Goal: Find specific fact

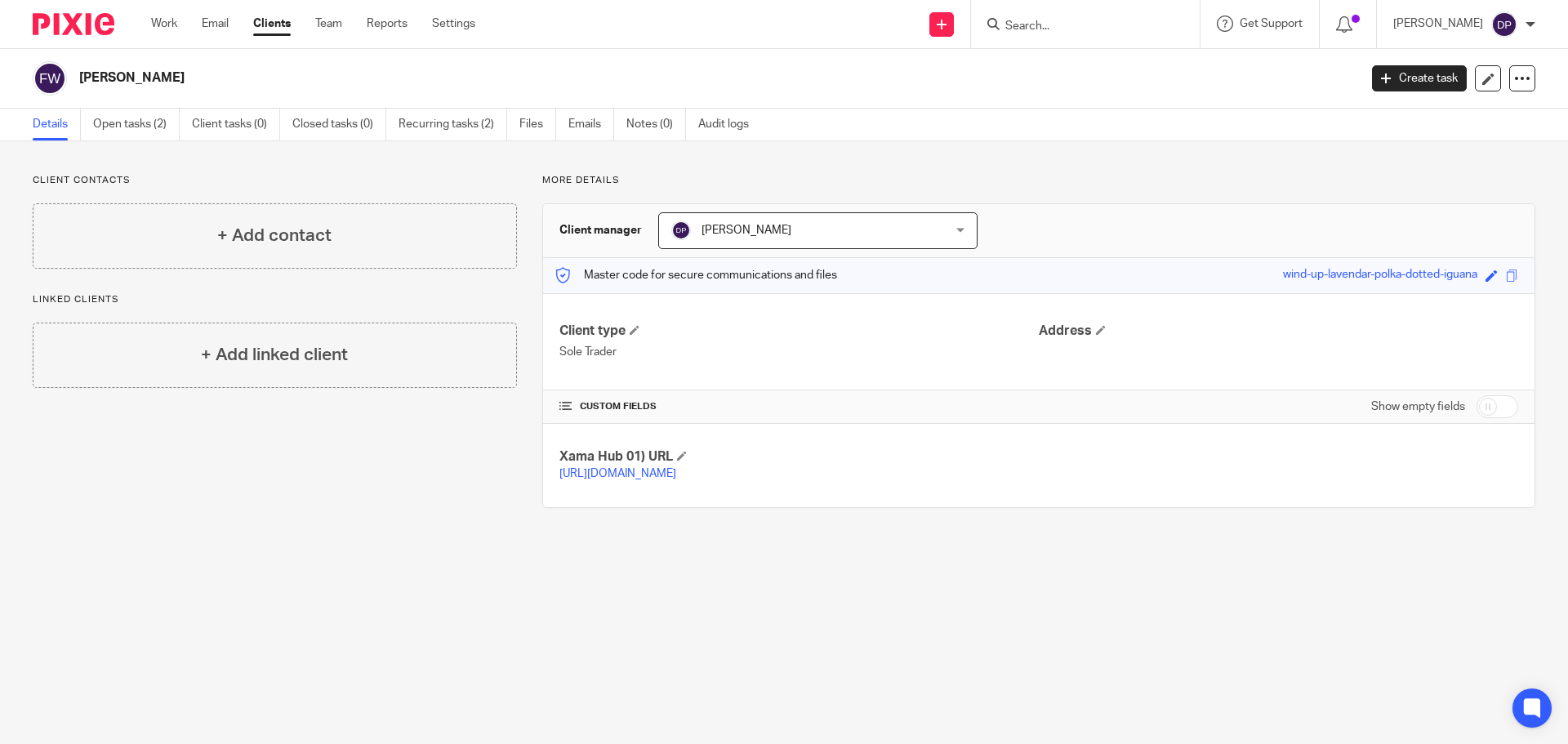
click at [1049, 31] on input "Search" at bounding box center [1078, 26] width 147 height 15
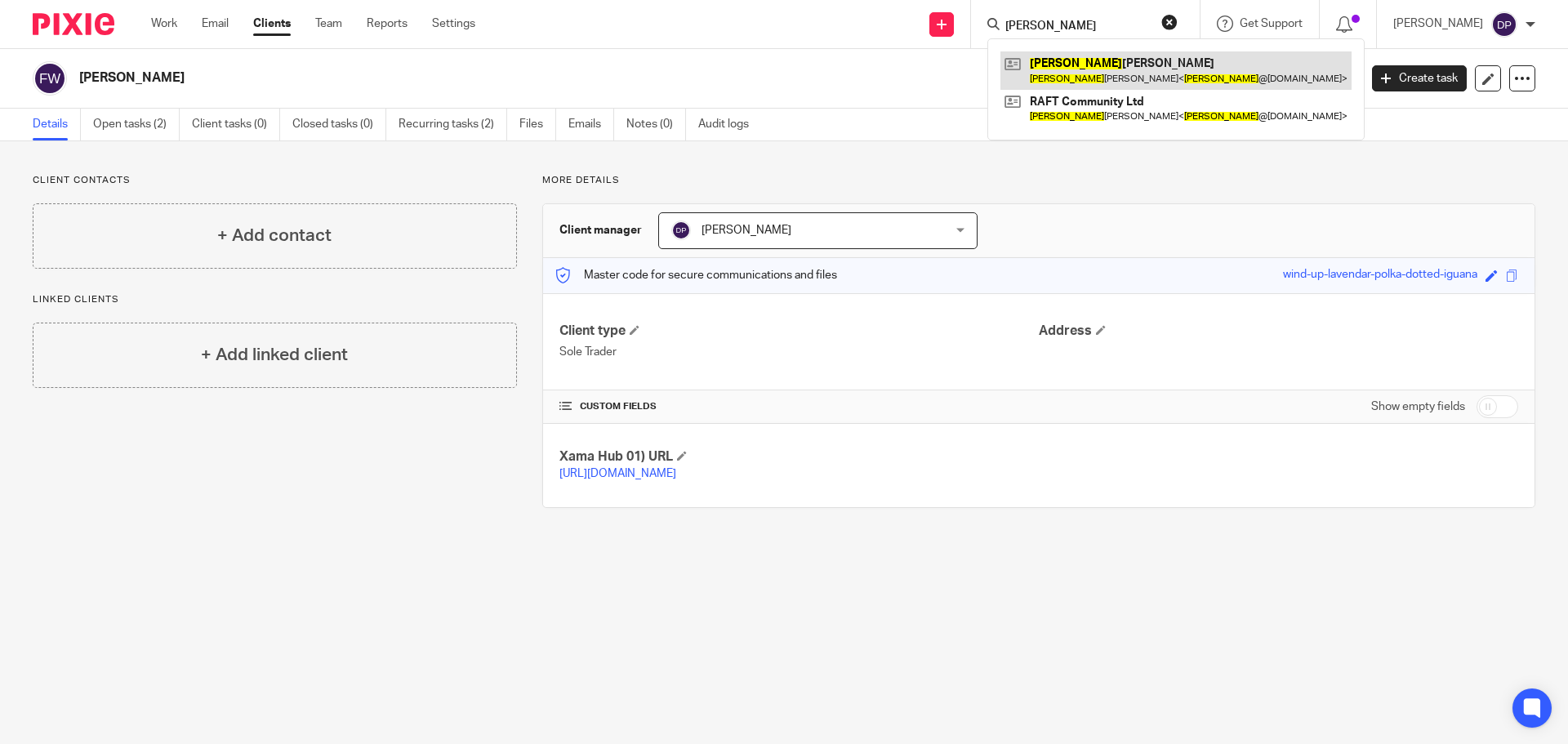
type input "[PERSON_NAME]"
click at [1095, 73] on link at bounding box center [1176, 70] width 351 height 38
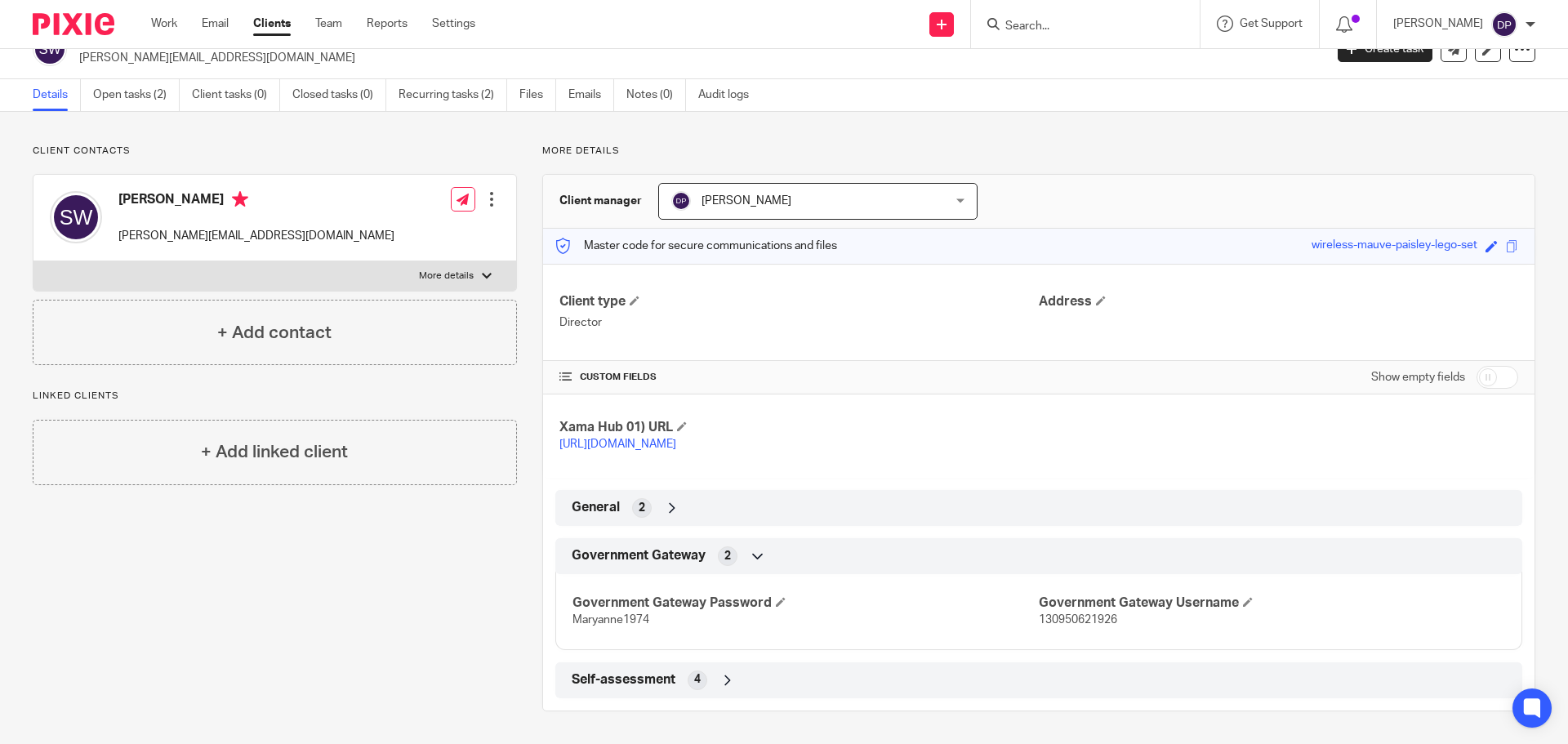
scroll to position [45, 0]
click at [1065, 618] on span "130950621926" at bounding box center [1079, 620] width 79 height 11
copy span "130950621926"
click at [617, 622] on span "Maryanne1974" at bounding box center [611, 620] width 77 height 11
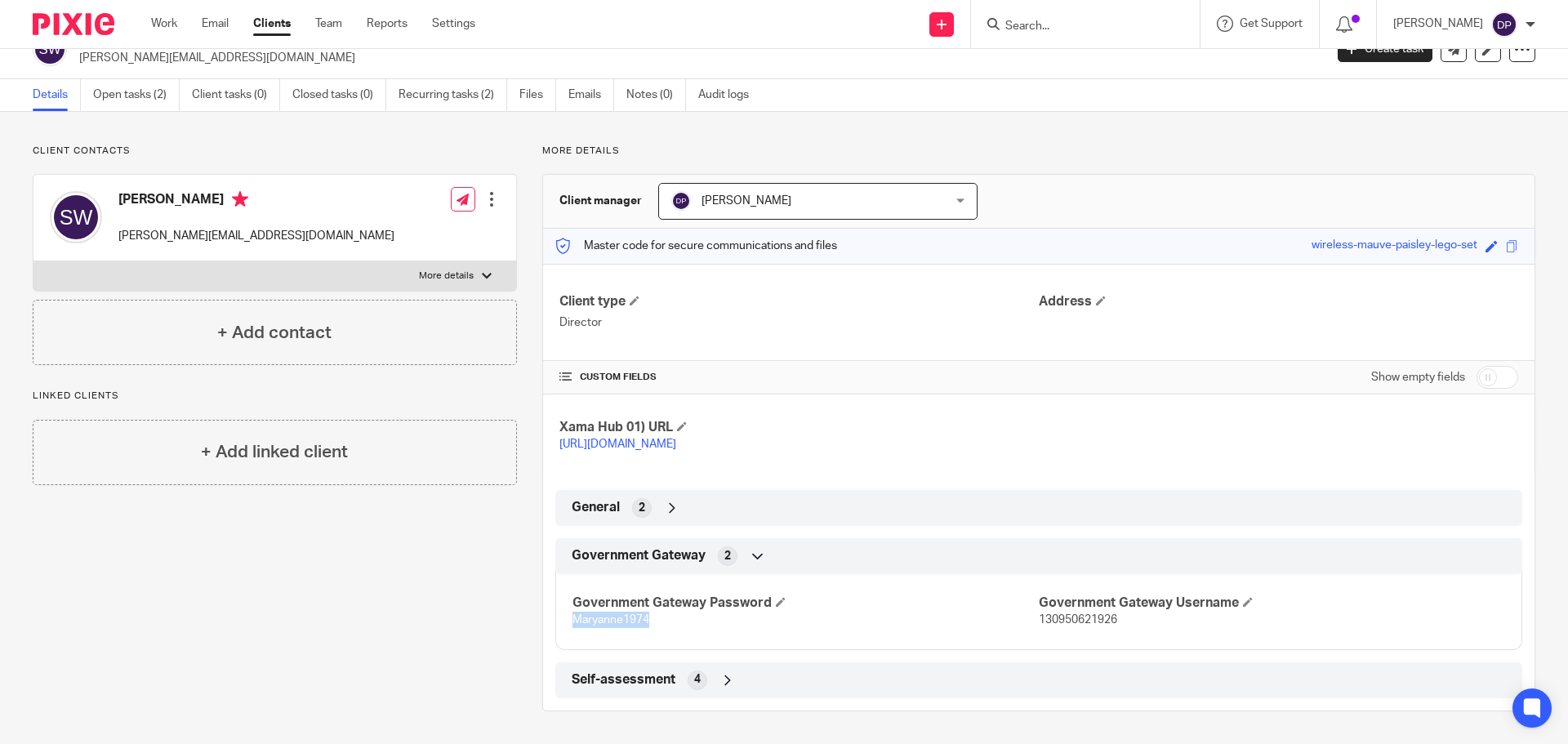
click at [617, 622] on span "Maryanne1974" at bounding box center [611, 620] width 77 height 11
copy span "Maryanne1974"
